Goal: Task Accomplishment & Management: Manage account settings

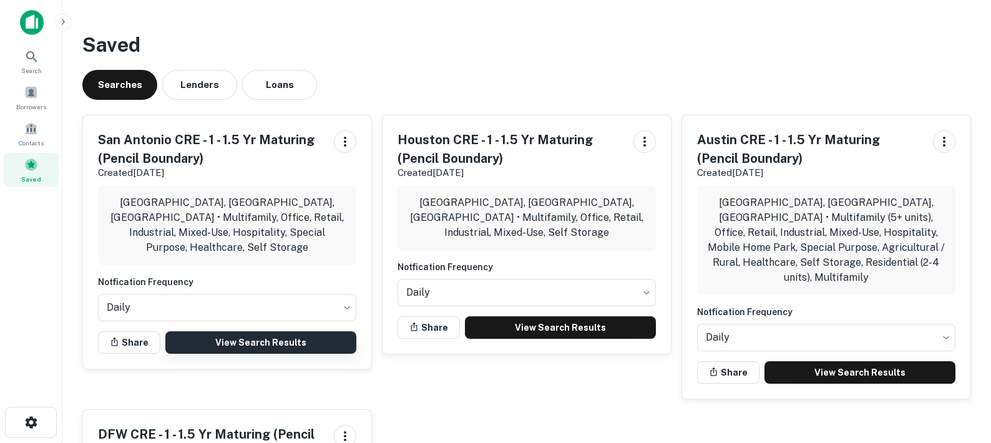
click at [311, 331] on link "View Search Results" at bounding box center [260, 342] width 191 height 22
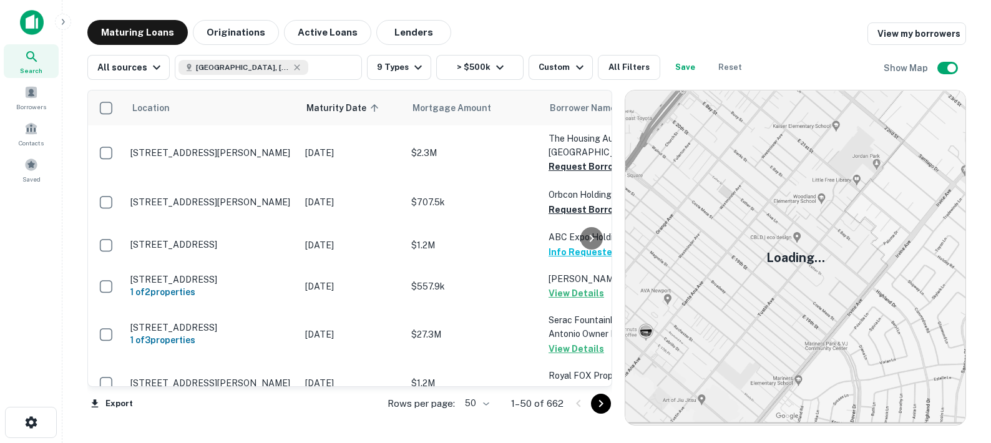
click at [483, 402] on body "Search Borrowers Contacts Saved Maturing Loans Originations Active Loans Lender…" at bounding box center [495, 221] width 991 height 443
click at [483, 419] on li "100" at bounding box center [477, 417] width 36 height 22
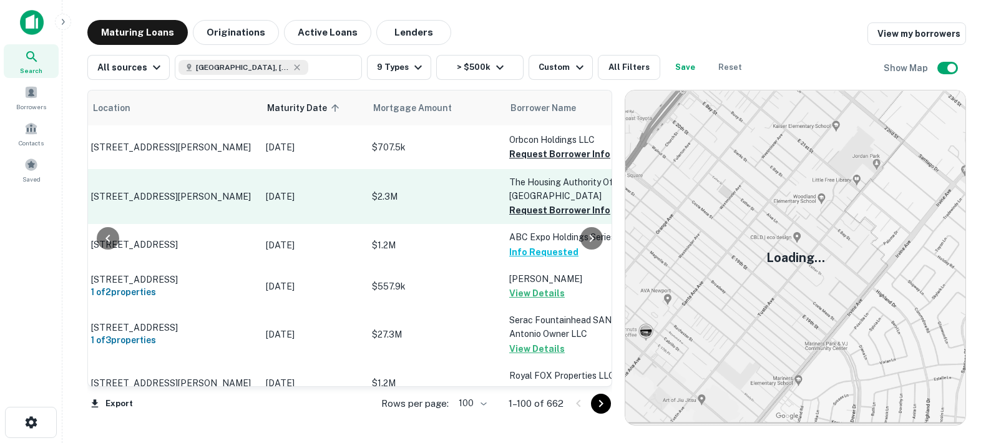
scroll to position [0, 72]
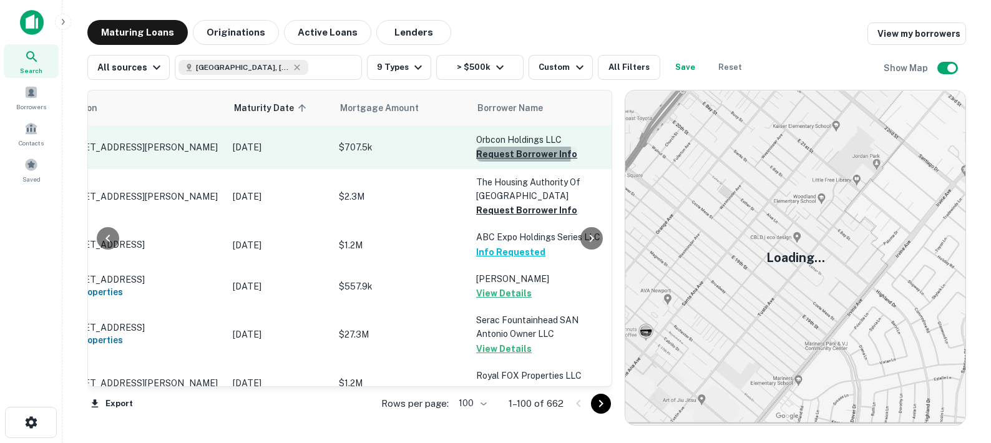
click at [501, 152] on button "Request Borrower Info" at bounding box center [526, 154] width 101 height 15
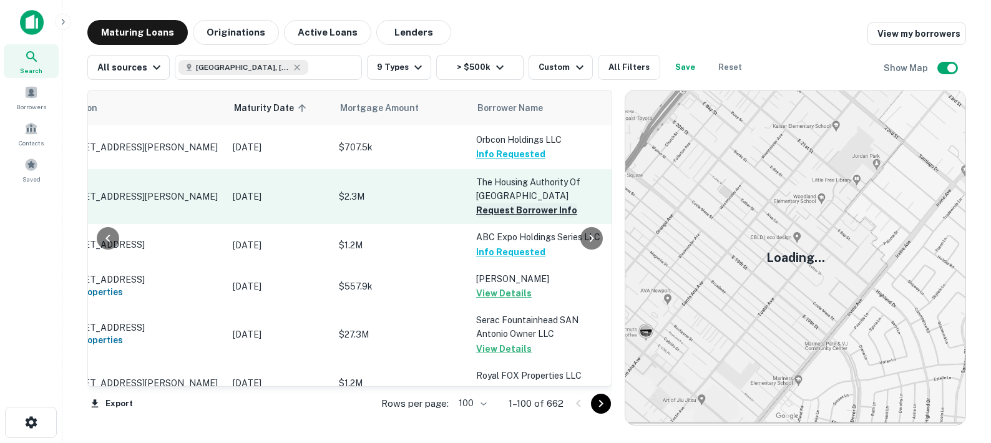
click at [500, 212] on button "Request Borrower Info" at bounding box center [526, 210] width 101 height 15
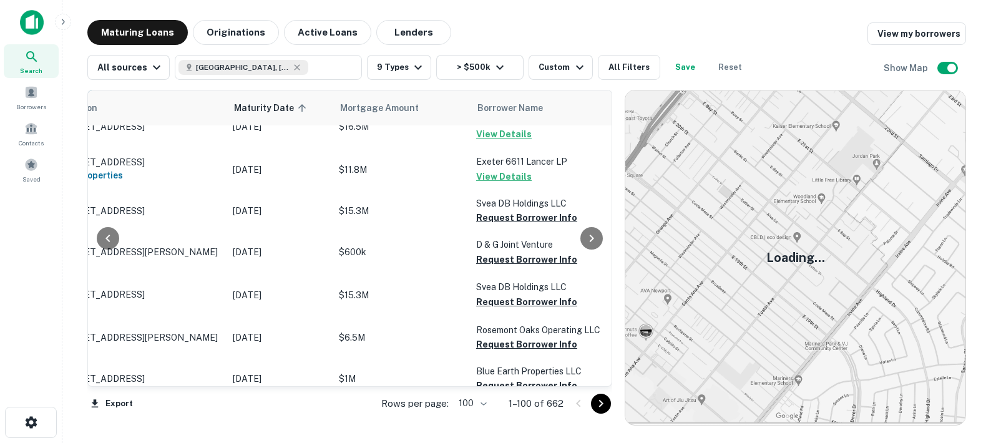
scroll to position [925, 72]
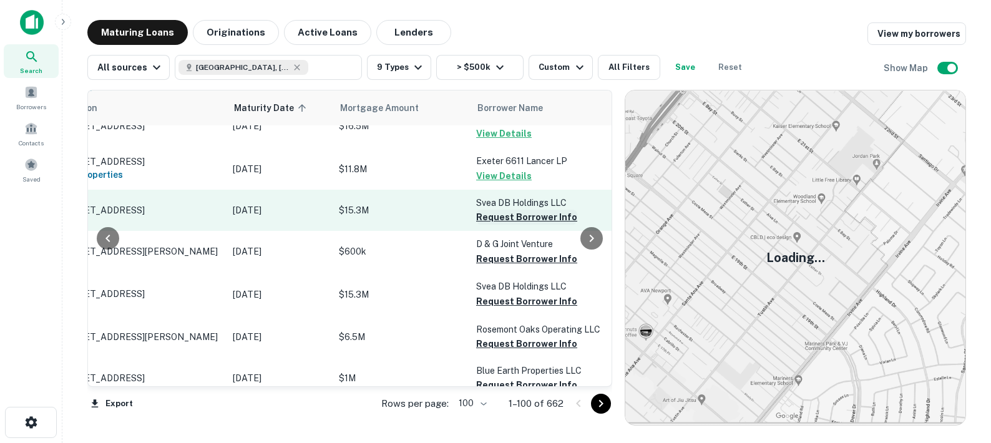
click at [500, 210] on button "Request Borrower Info" at bounding box center [526, 217] width 101 height 15
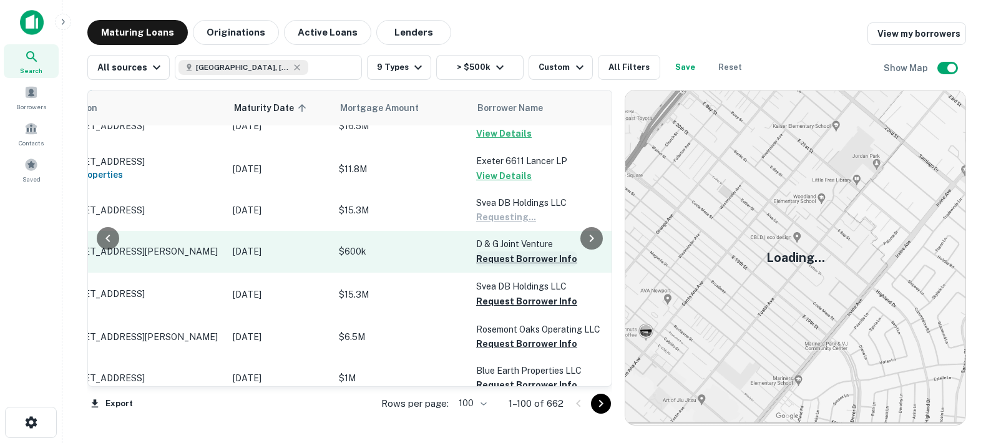
click at [505, 251] on button "Request Borrower Info" at bounding box center [526, 258] width 101 height 15
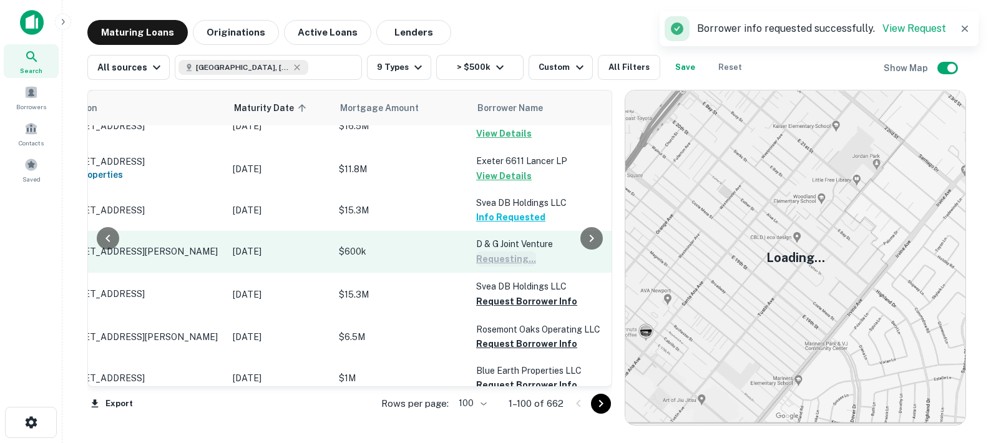
scroll to position [991, 72]
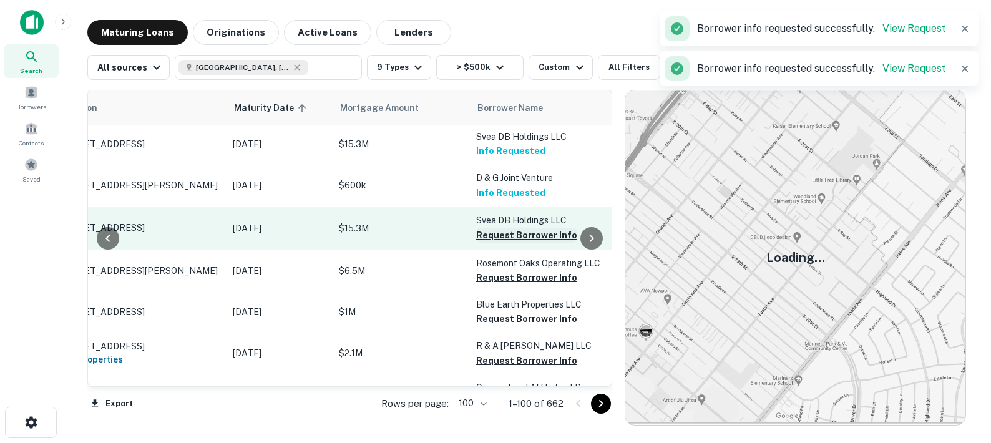
click at [503, 228] on button "Request Borrower Info" at bounding box center [526, 235] width 101 height 15
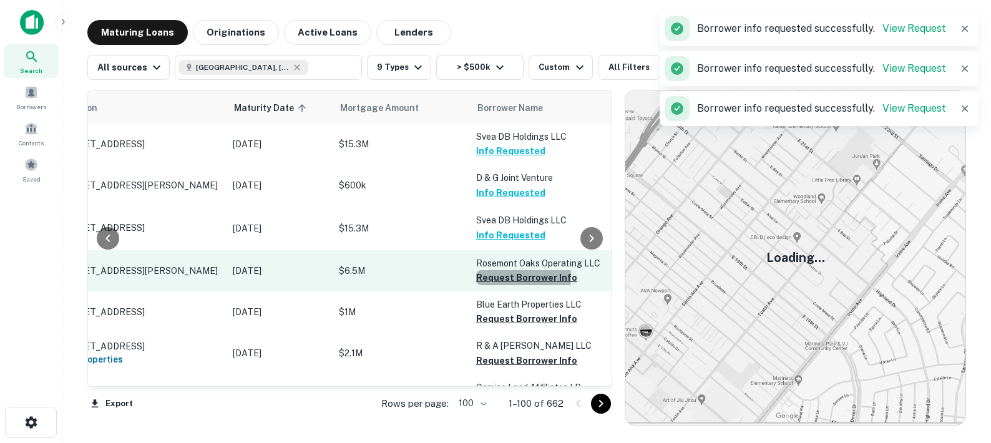
click at [509, 270] on button "Request Borrower Info" at bounding box center [526, 277] width 101 height 15
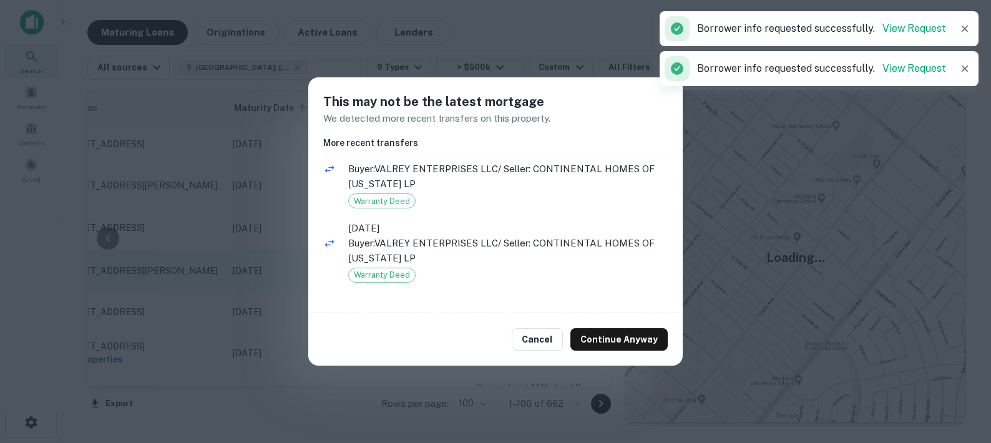
scroll to position [0, 0]
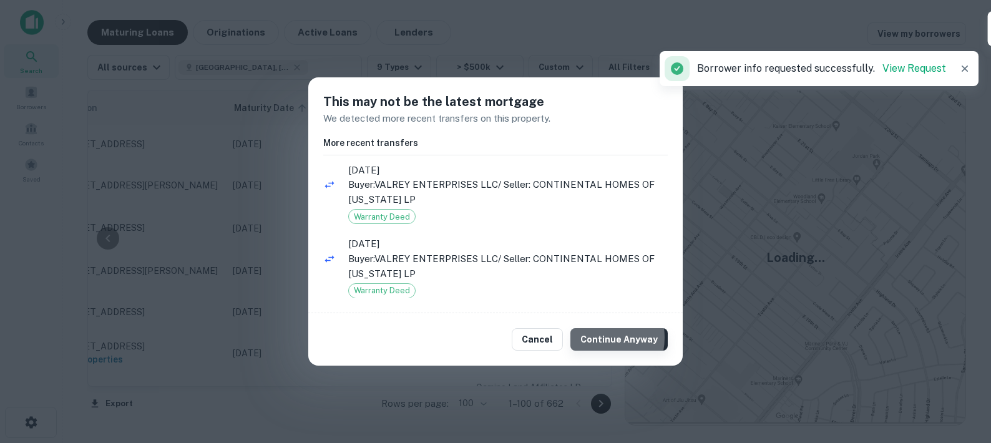
click at [599, 338] on button "Continue Anyway" at bounding box center [618, 339] width 97 height 22
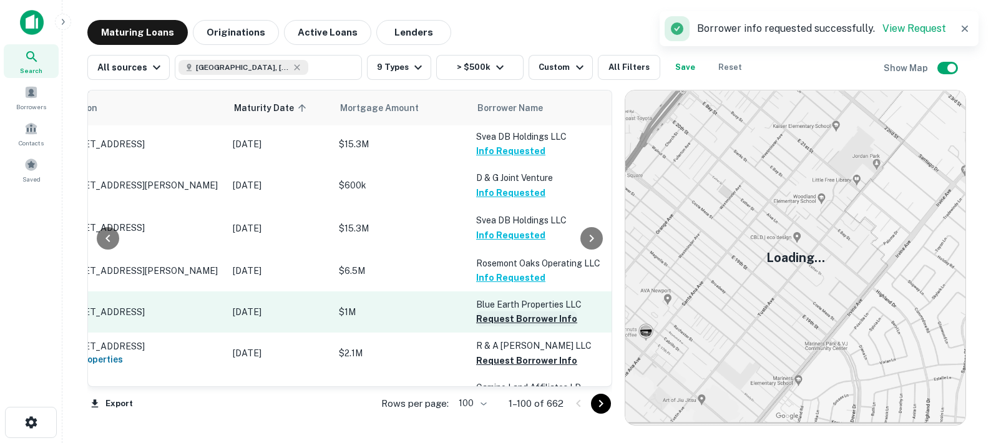
click at [504, 311] on button "Request Borrower Info" at bounding box center [526, 318] width 101 height 15
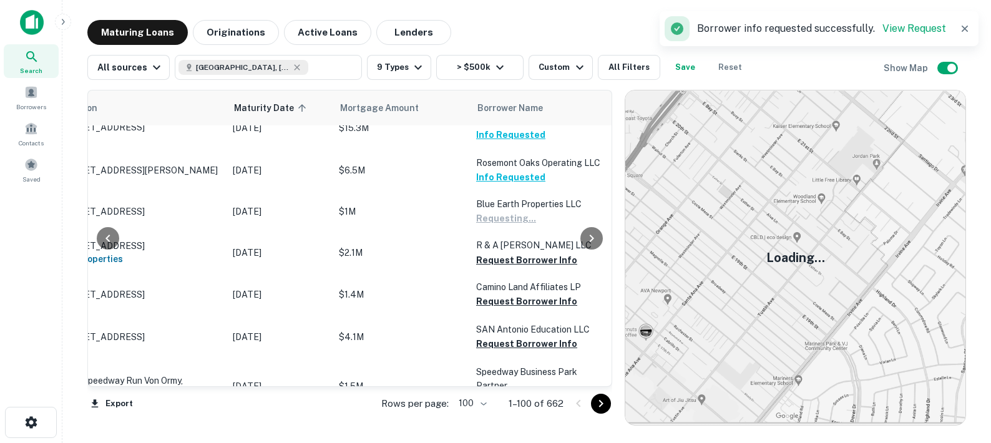
scroll to position [1096, 72]
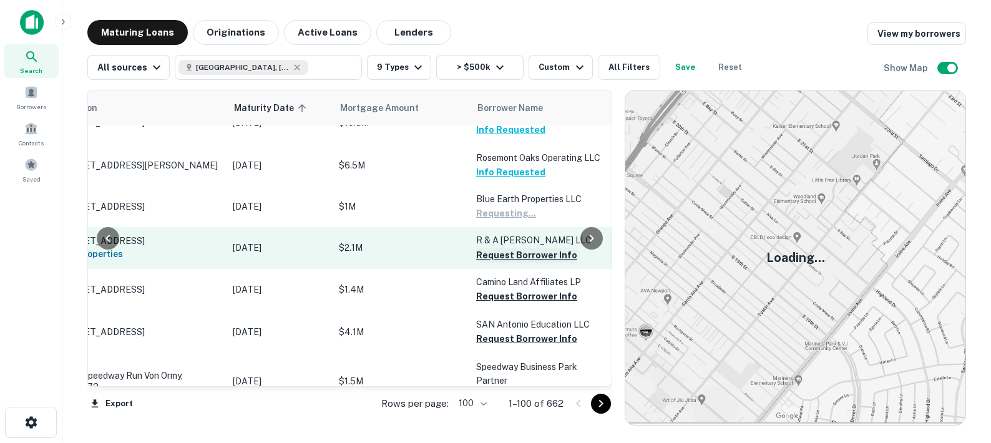
click at [507, 248] on button "Request Borrower Info" at bounding box center [526, 255] width 101 height 15
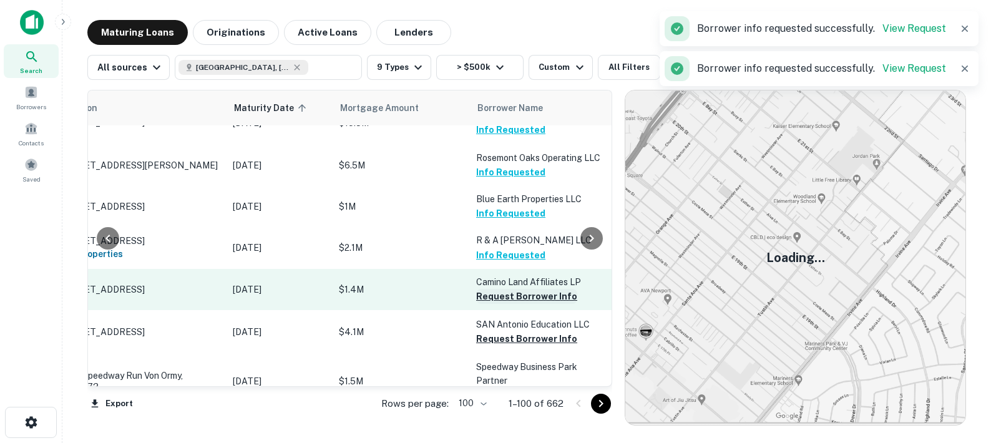
click at [511, 291] on button "Request Borrower Info" at bounding box center [526, 296] width 101 height 15
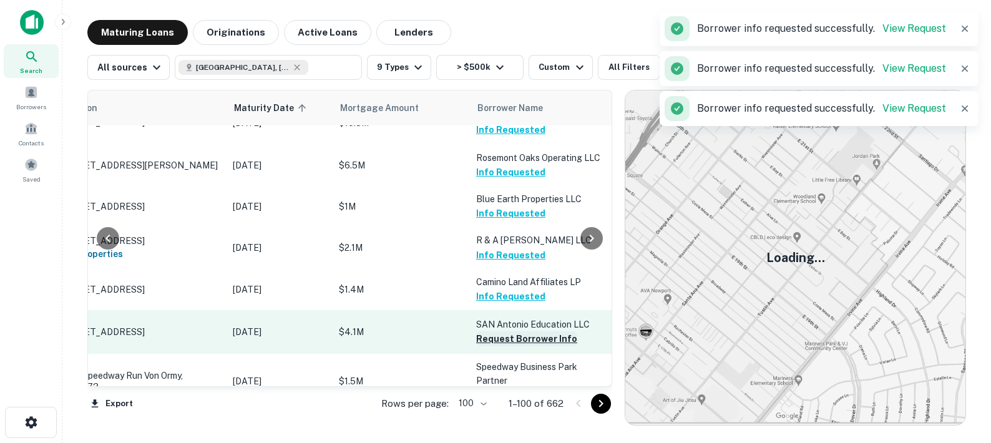
click at [510, 334] on button "Request Borrower Info" at bounding box center [526, 338] width 101 height 15
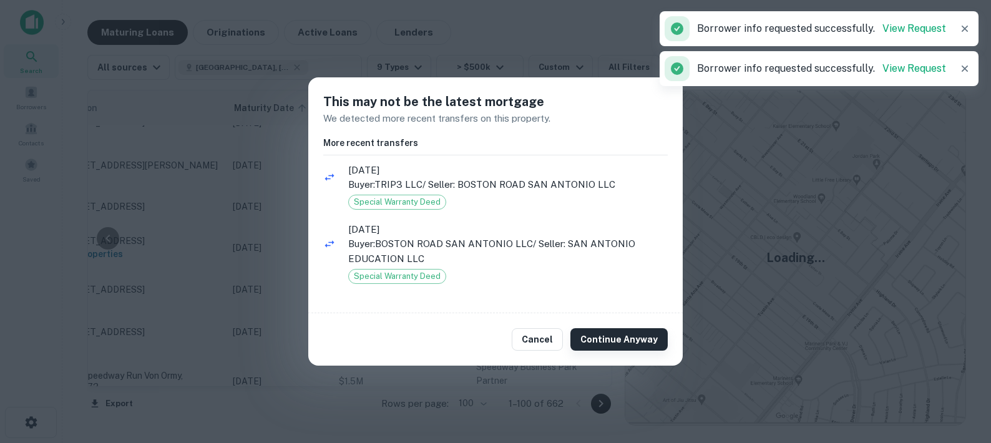
click at [613, 331] on button "Continue Anyway" at bounding box center [618, 339] width 97 height 22
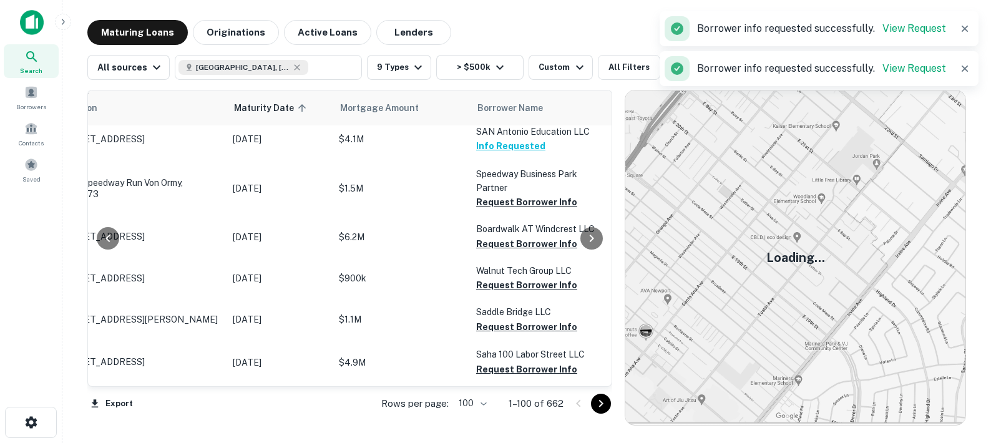
scroll to position [1294, 72]
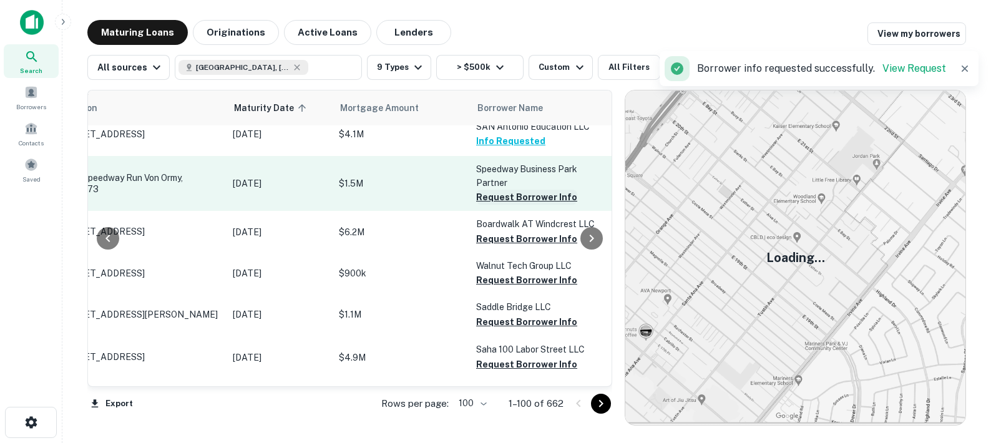
click at [497, 195] on button "Request Borrower Info" at bounding box center [526, 197] width 101 height 15
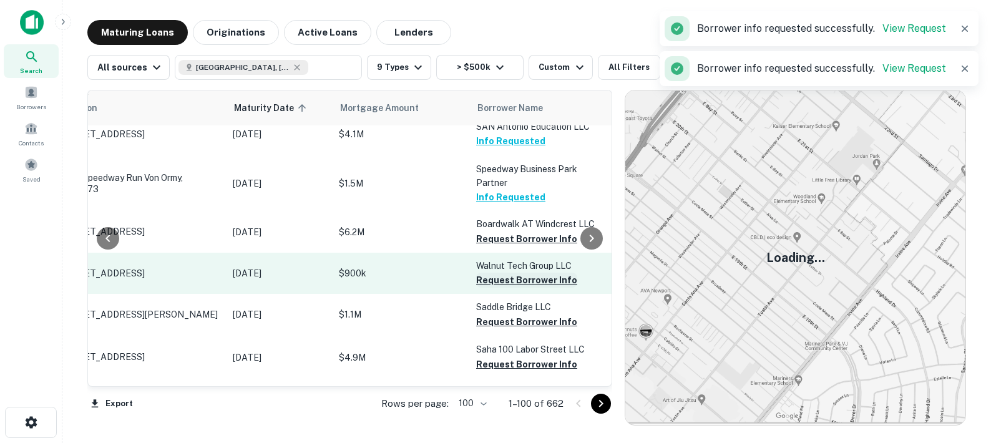
click at [507, 238] on button "Request Borrower Info" at bounding box center [526, 239] width 101 height 15
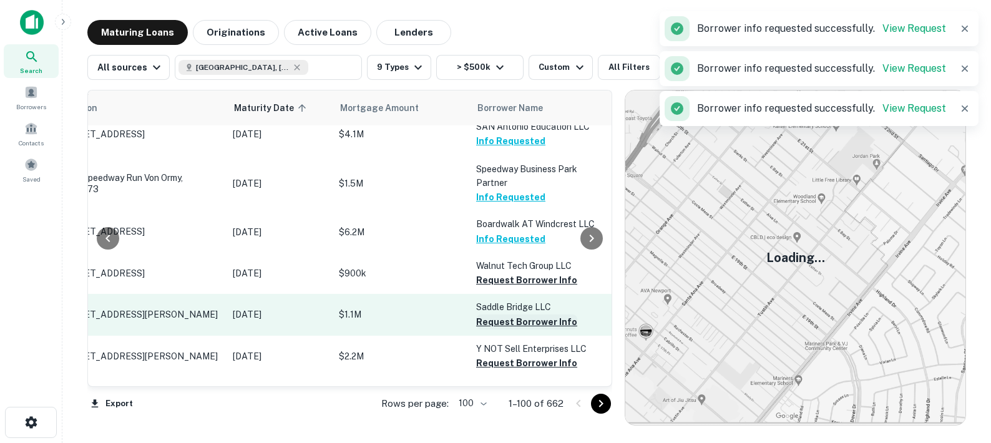
click at [505, 276] on button "Request Borrower Info" at bounding box center [526, 280] width 101 height 15
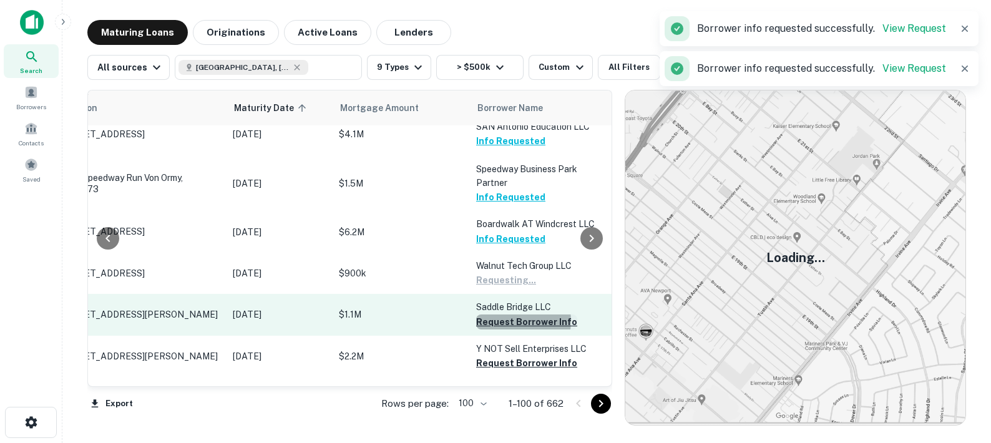
click at [506, 318] on button "Request Borrower Info" at bounding box center [526, 322] width 101 height 15
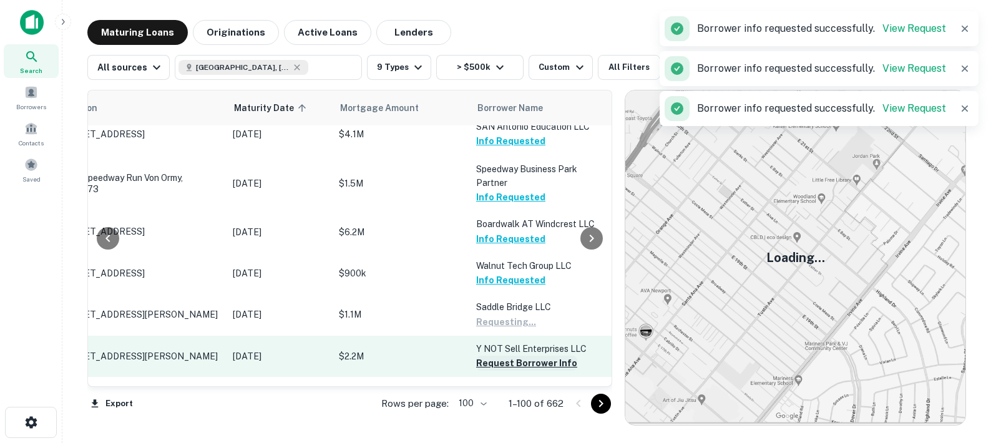
click at [510, 362] on button "Request Borrower Info" at bounding box center [526, 363] width 101 height 15
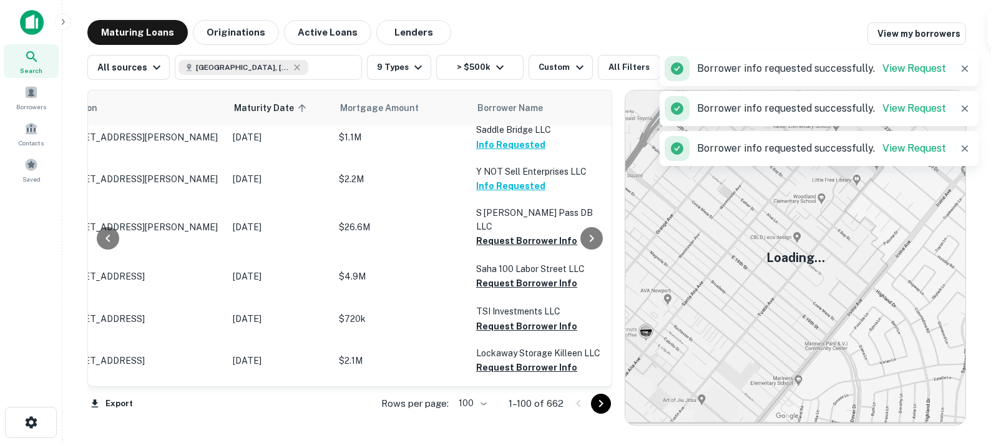
scroll to position [1475, 72]
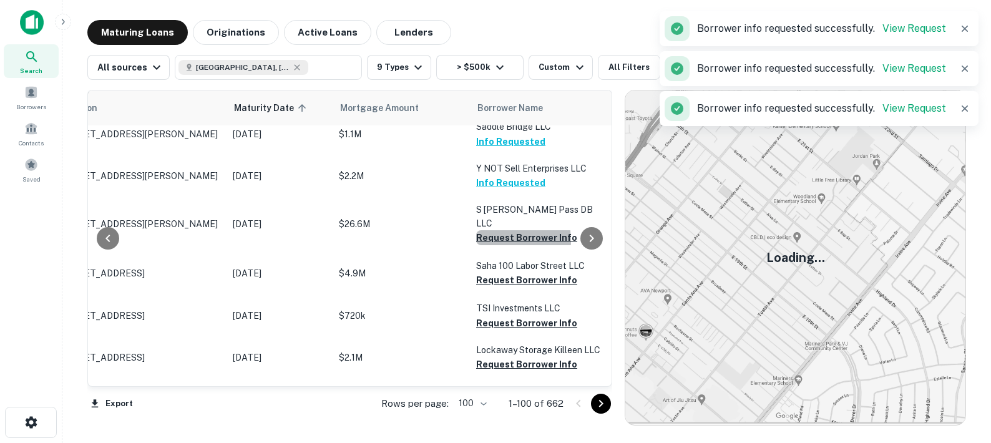
click at [504, 230] on button "Request Borrower Info" at bounding box center [526, 237] width 101 height 15
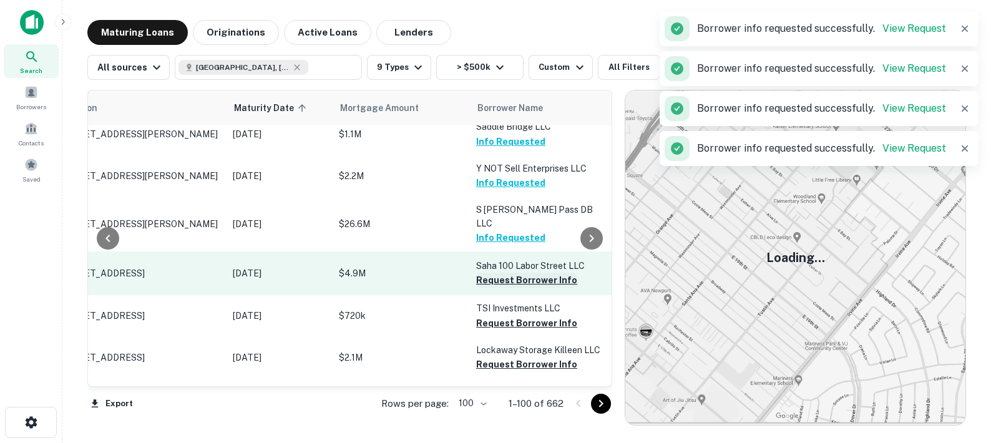
click at [512, 273] on button "Request Borrower Info" at bounding box center [526, 280] width 101 height 15
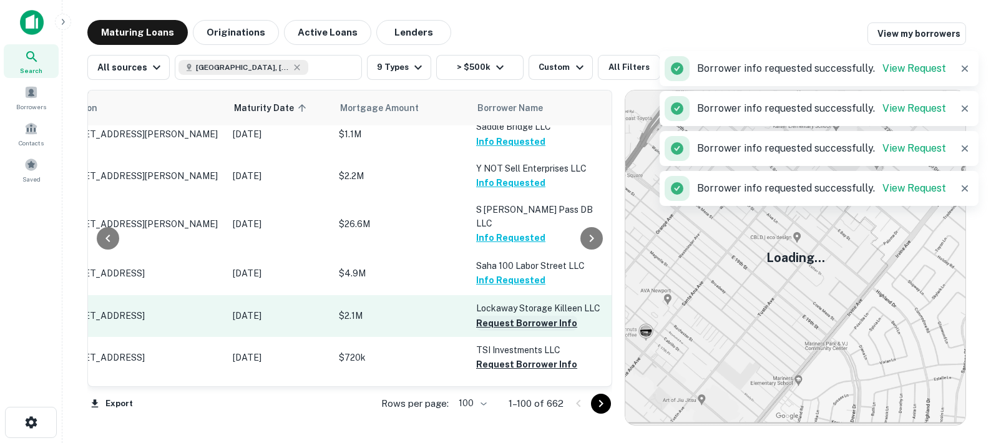
click at [509, 316] on button "Request Borrower Info" at bounding box center [526, 323] width 101 height 15
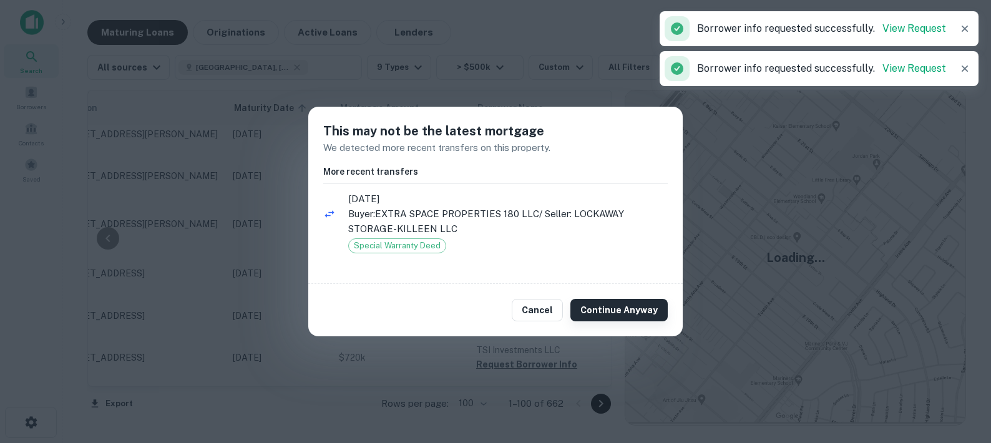
click at [619, 307] on button "Continue Anyway" at bounding box center [618, 310] width 97 height 22
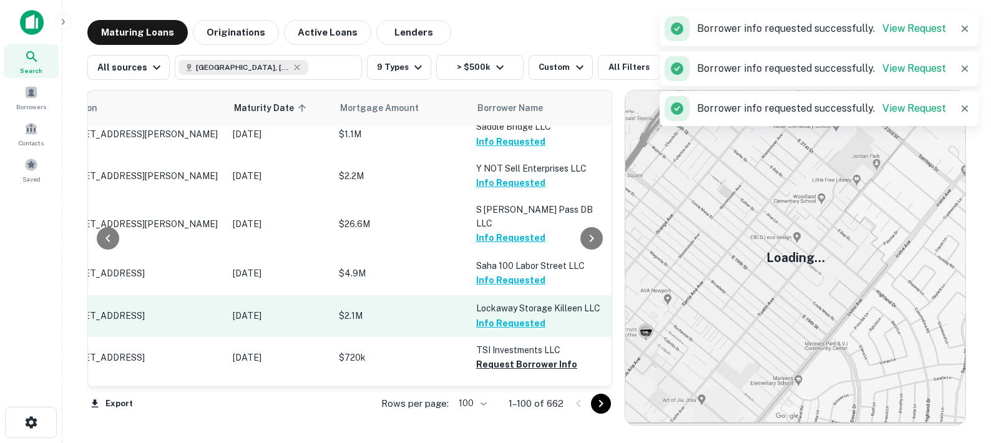
scroll to position [1586, 72]
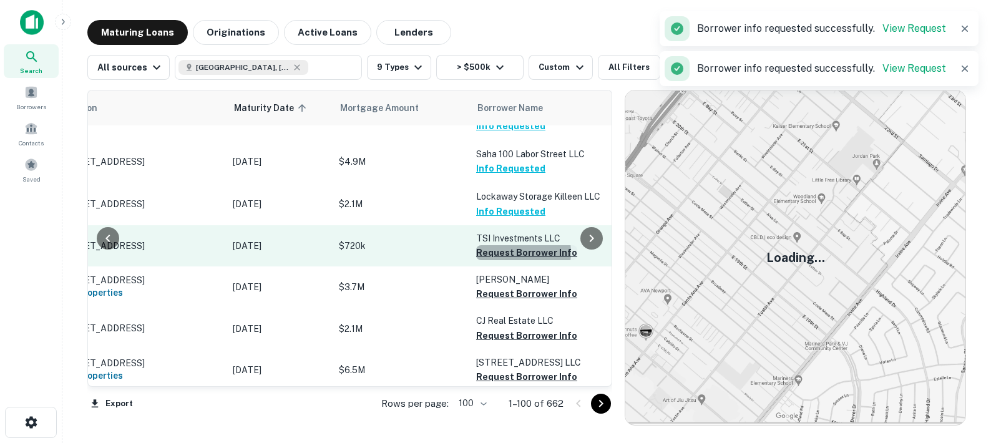
click at [510, 245] on button "Request Borrower Info" at bounding box center [526, 252] width 101 height 15
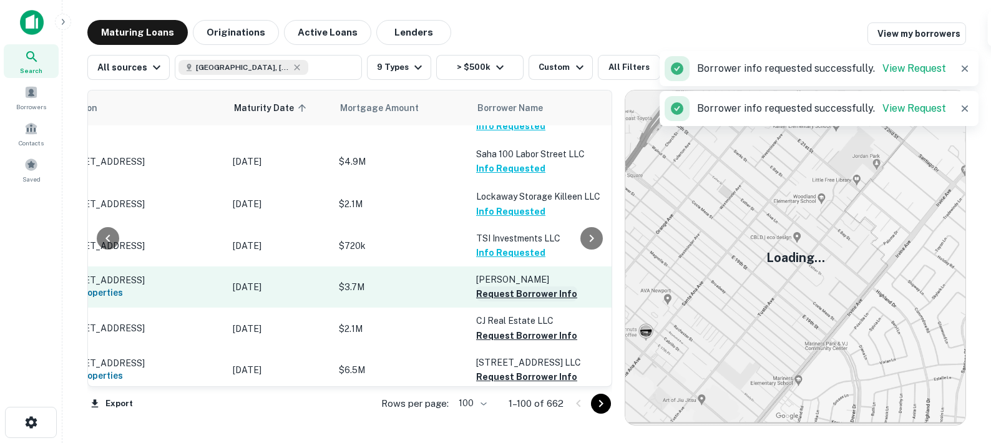
click at [519, 286] on button "Request Borrower Info" at bounding box center [526, 293] width 101 height 15
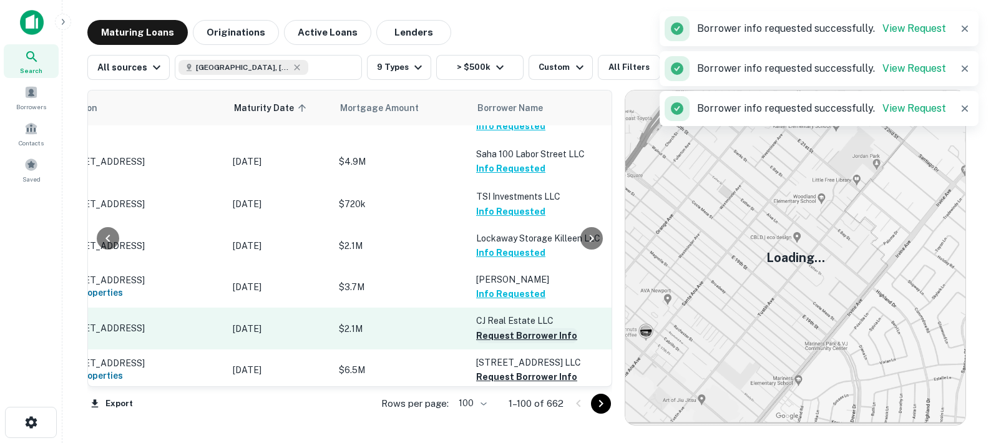
click at [517, 329] on button "Request Borrower Info" at bounding box center [526, 335] width 101 height 15
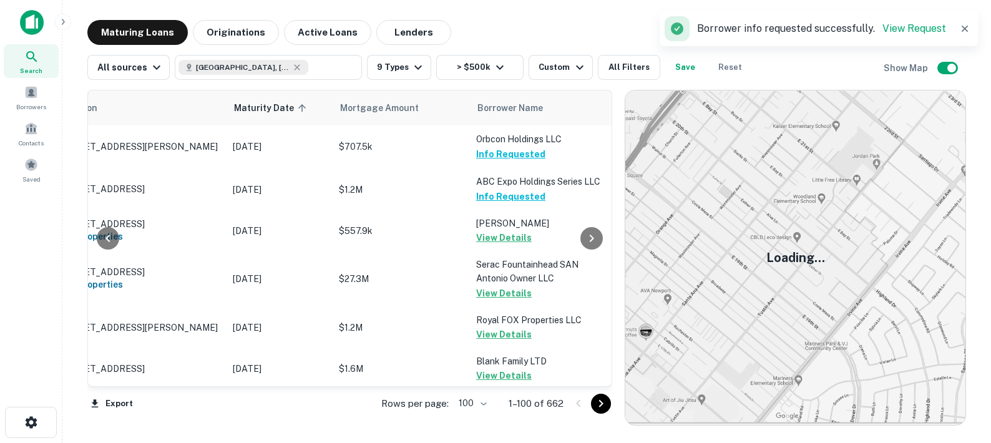
scroll to position [0, 72]
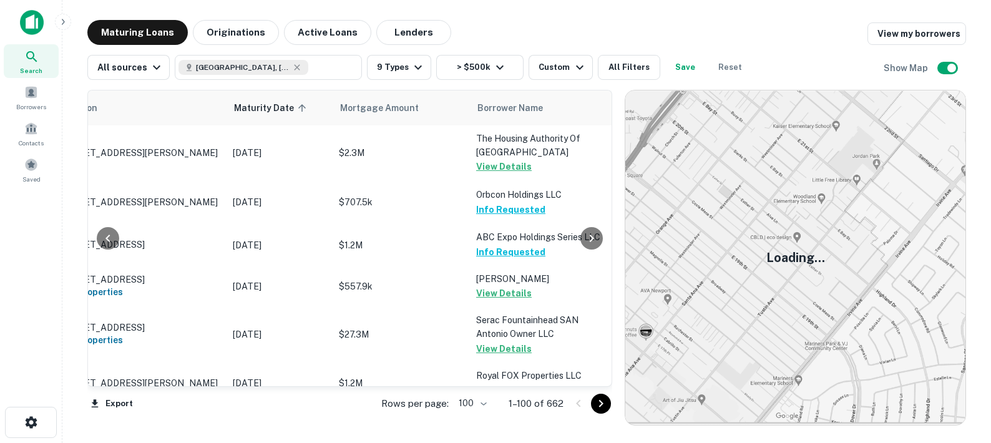
click at [514, 39] on div "Maturing Loans Originations Active Loans Lenders View my borrowers" at bounding box center [526, 32] width 879 height 25
